Goal: Task Accomplishment & Management: Manage account settings

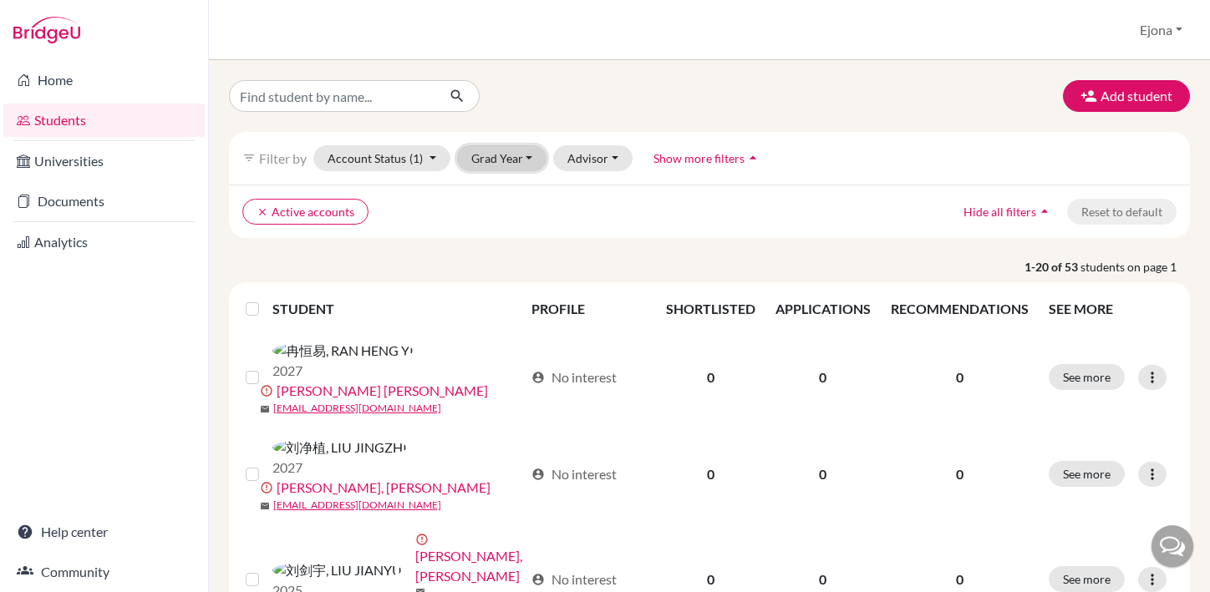
click at [525, 150] on button "Grad Year" at bounding box center [502, 158] width 90 height 26
click at [499, 223] on span "2026" at bounding box center [493, 221] width 30 height 20
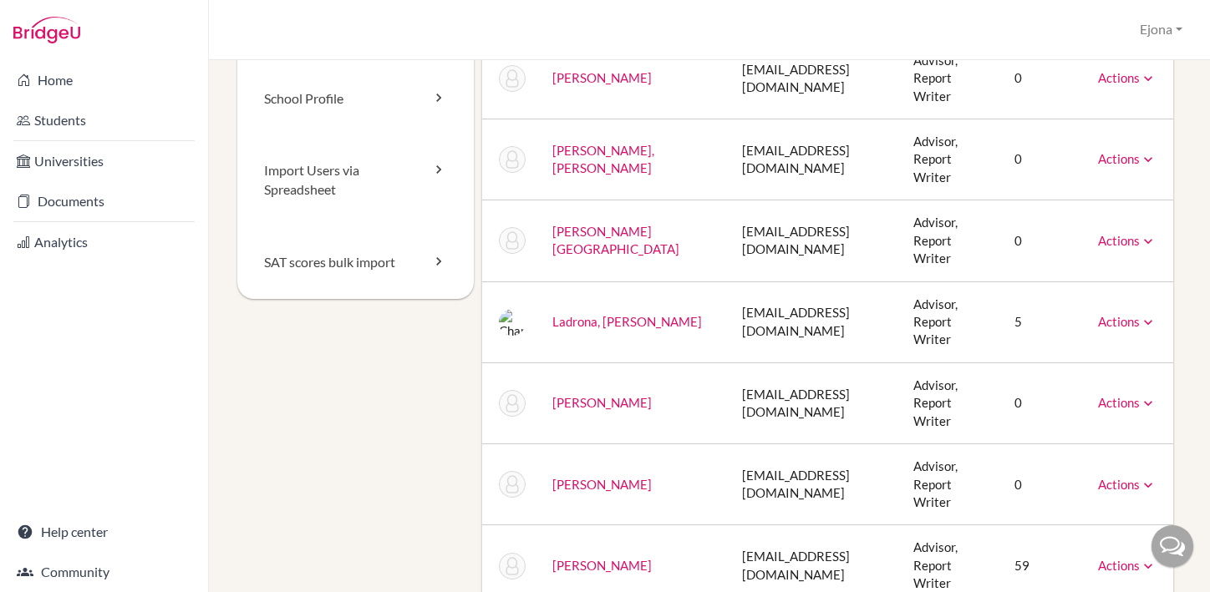
scroll to position [269, 0]
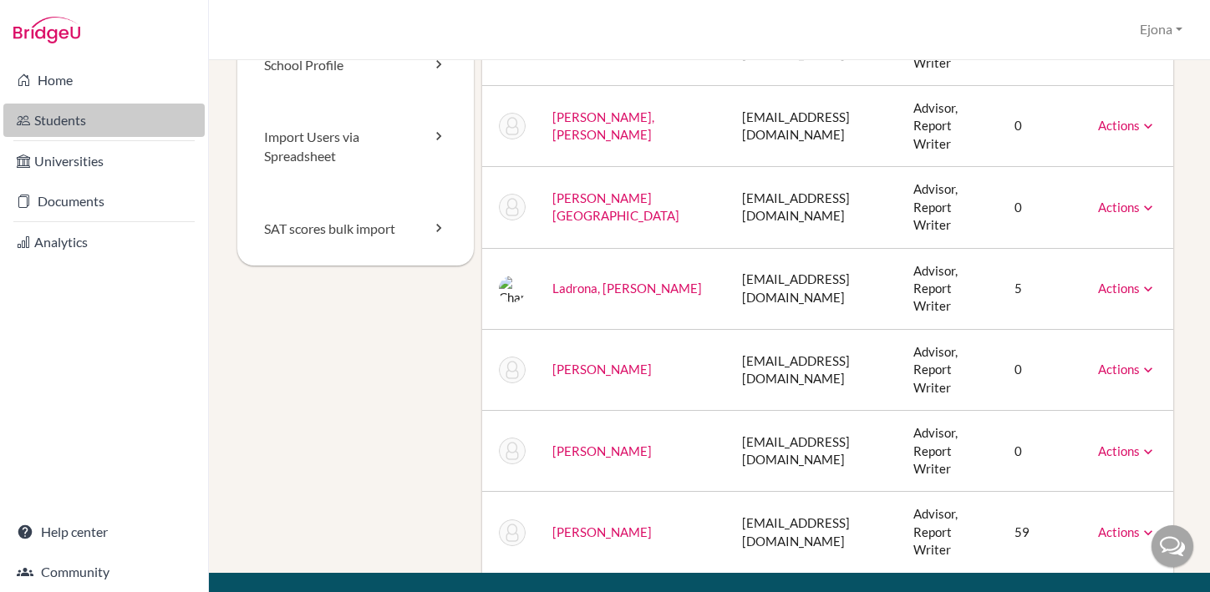
click at [110, 114] on link "Students" at bounding box center [103, 120] width 201 height 33
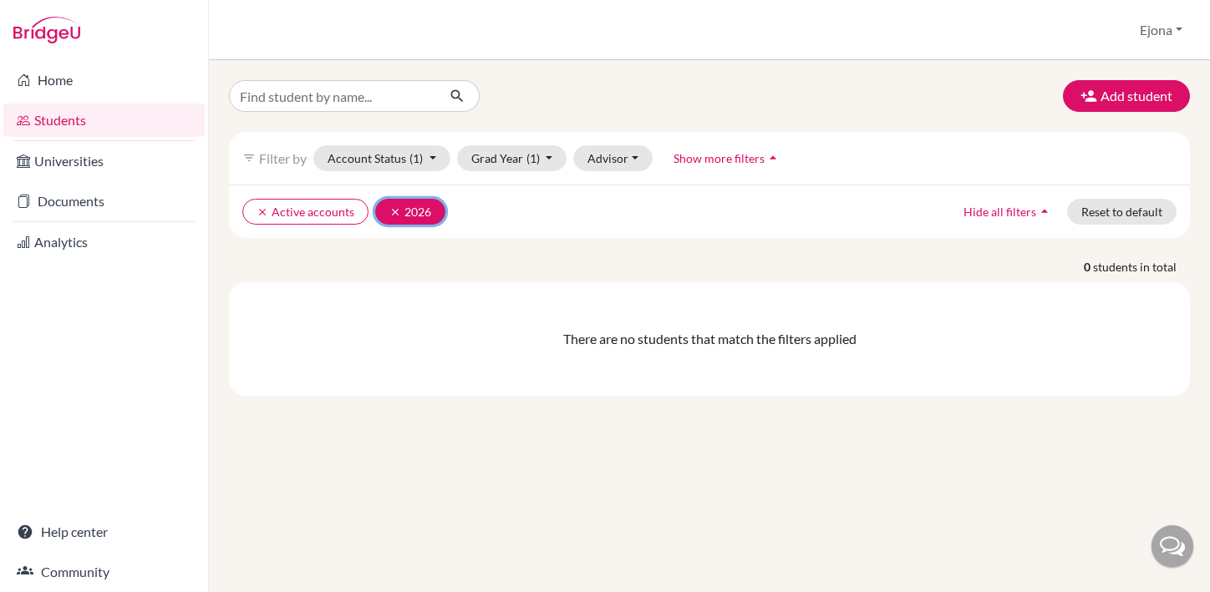
click at [393, 213] on icon "clear" at bounding box center [395, 212] width 12 height 12
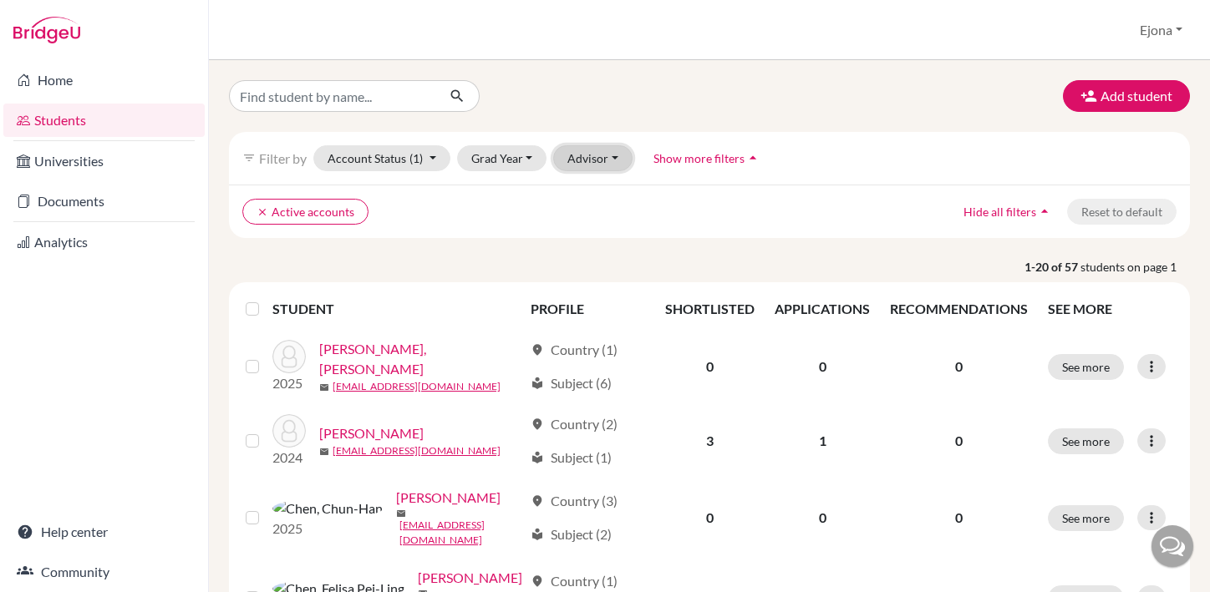
click at [599, 159] on button "Advisor" at bounding box center [592, 158] width 79 height 26
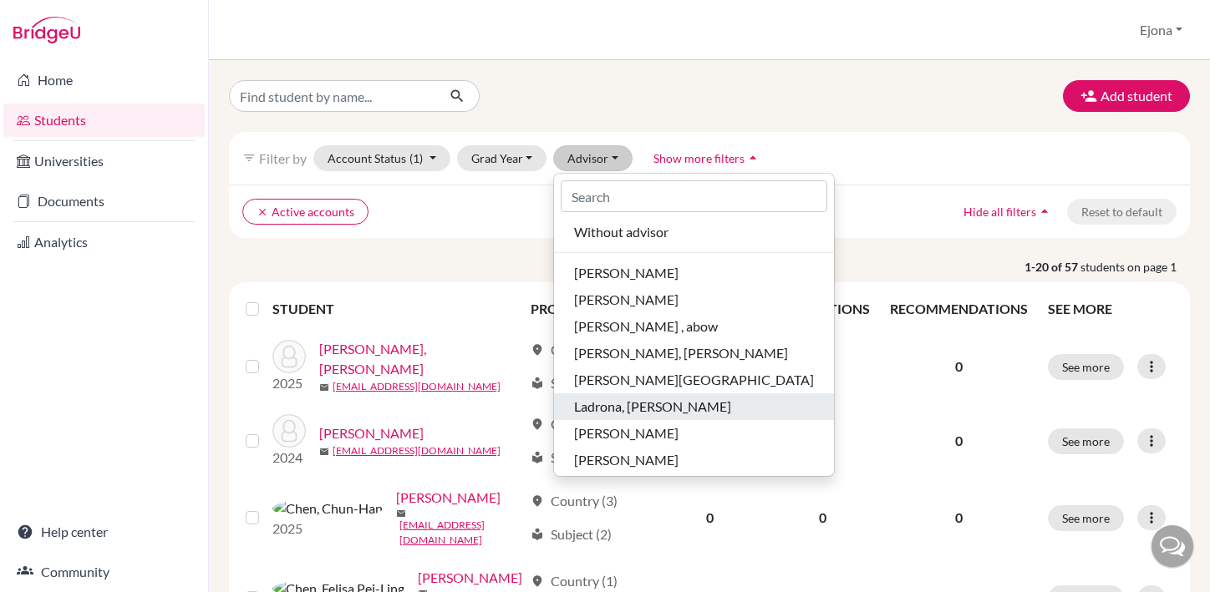
click at [668, 402] on span "Ladrona, [PERSON_NAME]" at bounding box center [652, 407] width 157 height 20
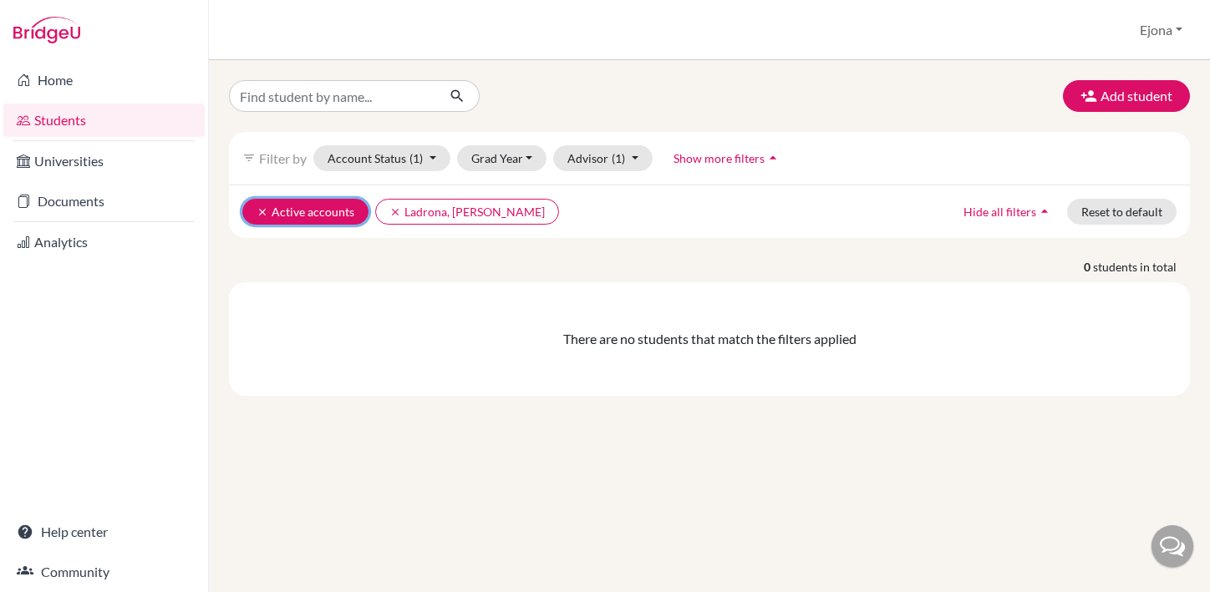
click at [250, 212] on button "clear Active accounts" at bounding box center [305, 212] width 126 height 26
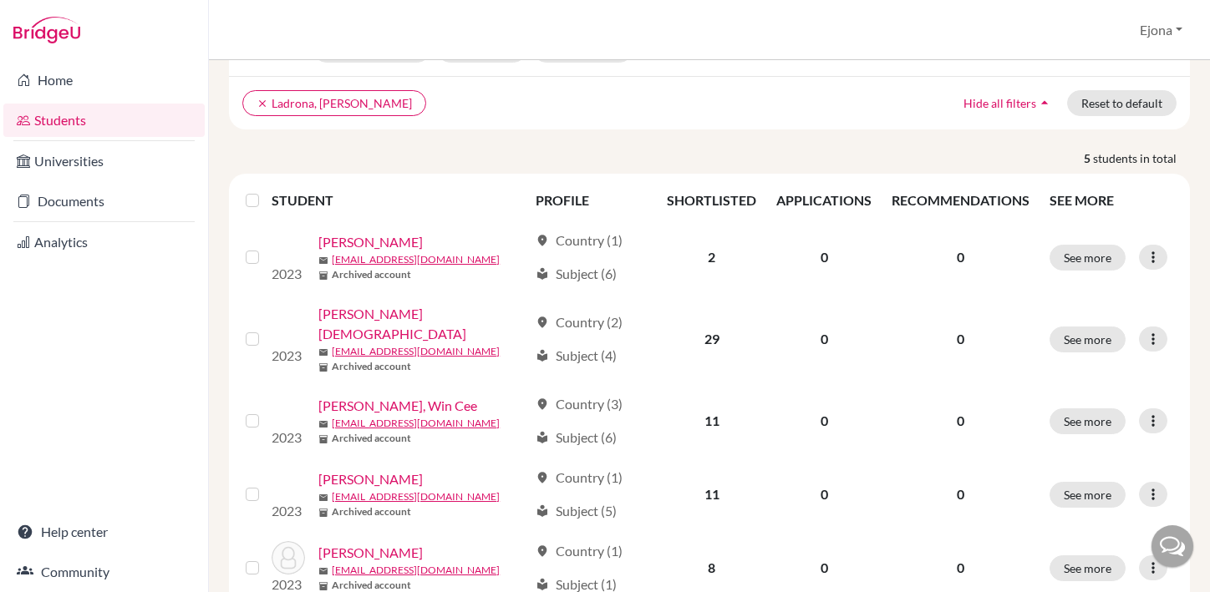
scroll to position [151, 0]
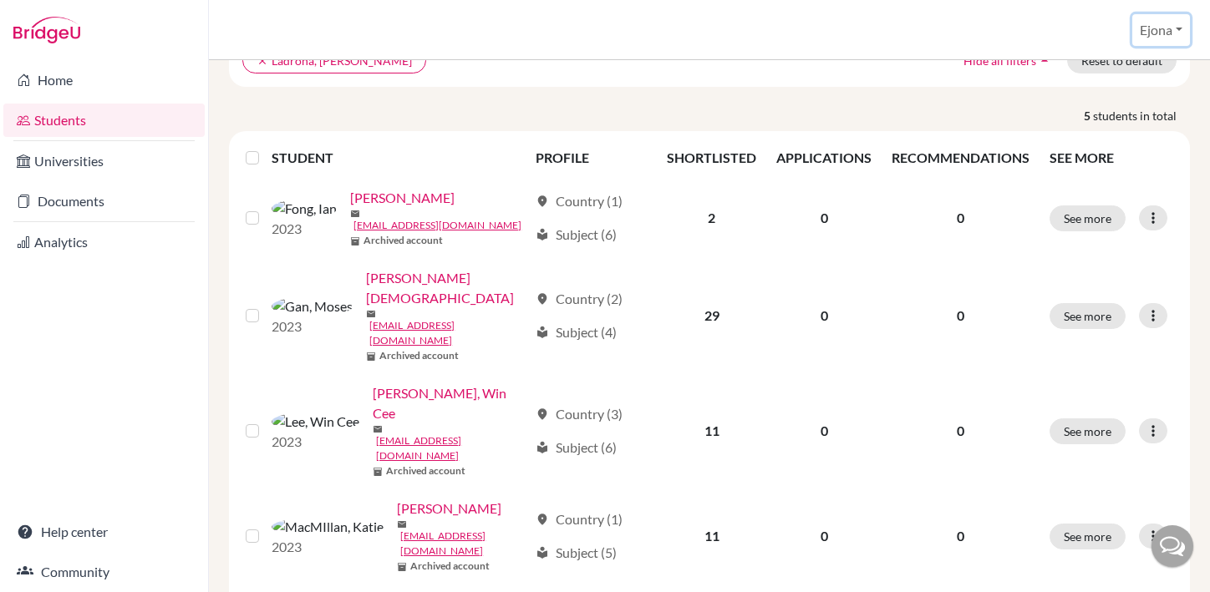
click at [1148, 29] on button "Ejona" at bounding box center [1161, 30] width 58 height 32
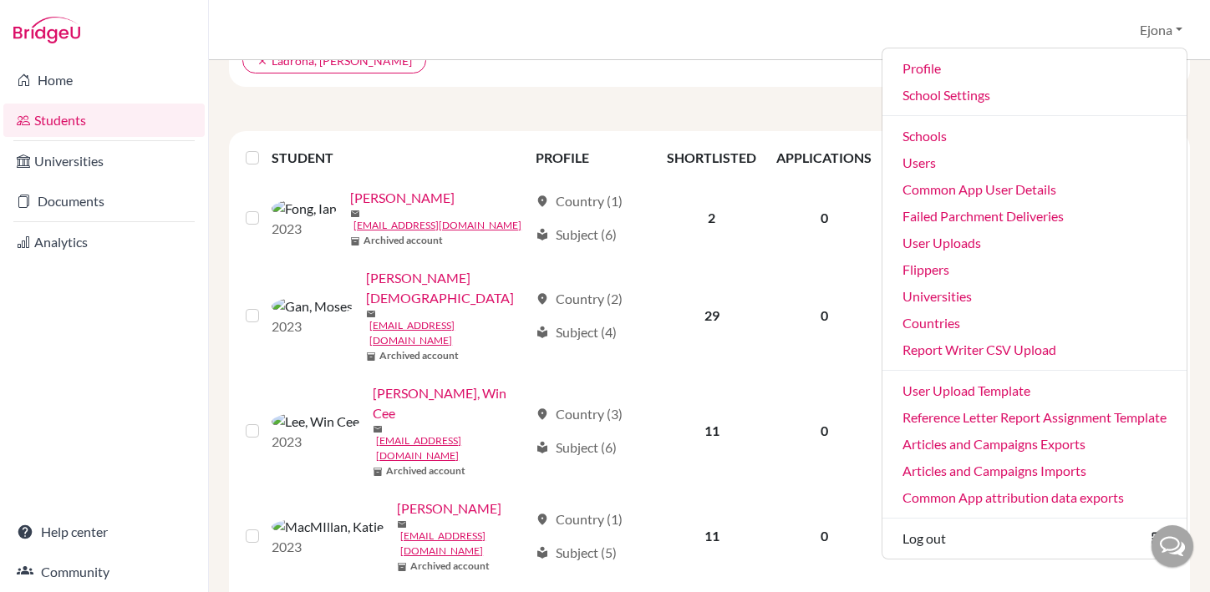
click at [821, 92] on div "Add student filter_list Filter by Account Status Active accounts Archived accou…" at bounding box center [709, 296] width 961 height 735
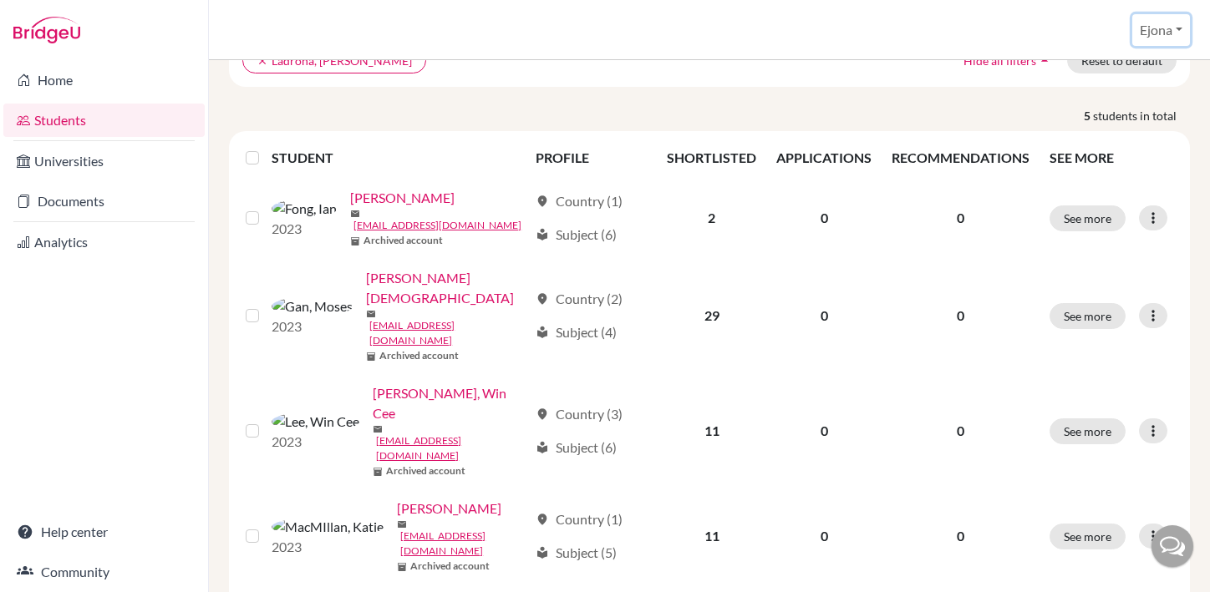
click at [1179, 26] on button "Ejona" at bounding box center [1161, 30] width 58 height 32
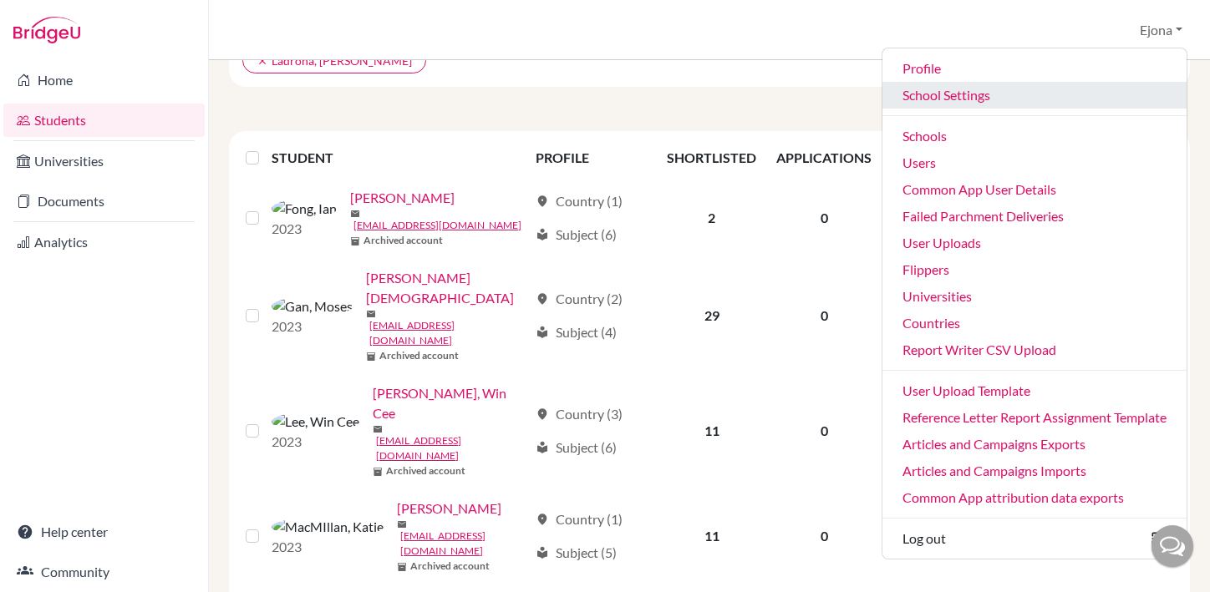
click at [970, 89] on link "School Settings" at bounding box center [1034, 95] width 304 height 27
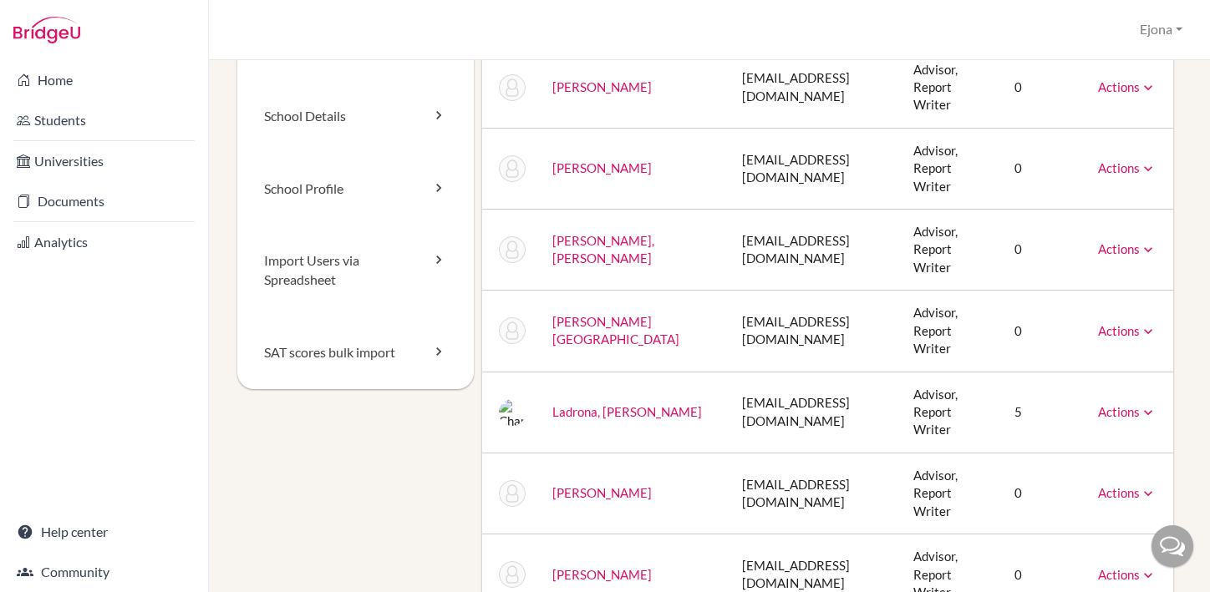
scroll to position [147, 0]
